Goal: Navigation & Orientation: Find specific page/section

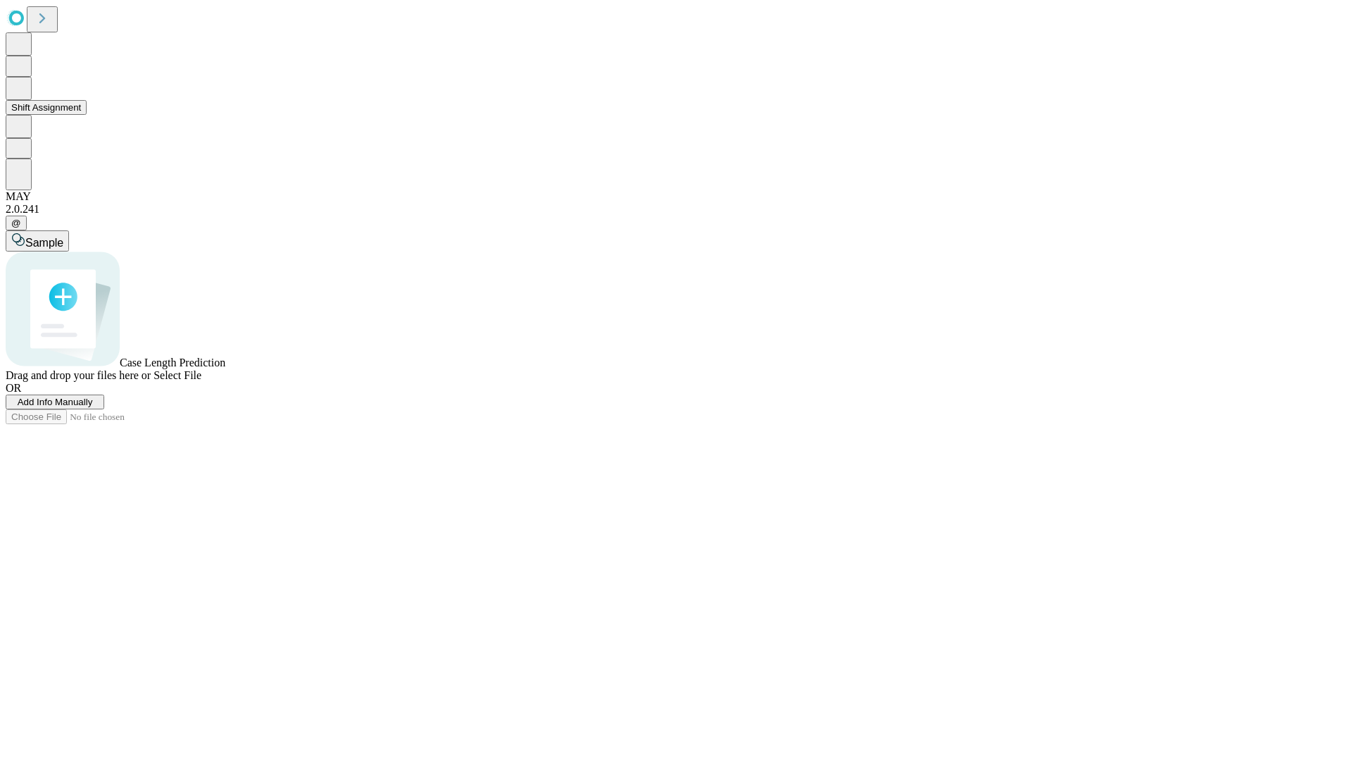
click at [87, 115] on button "Shift Assignment" at bounding box center [46, 107] width 81 height 15
